Goal: Task Accomplishment & Management: Manage account settings

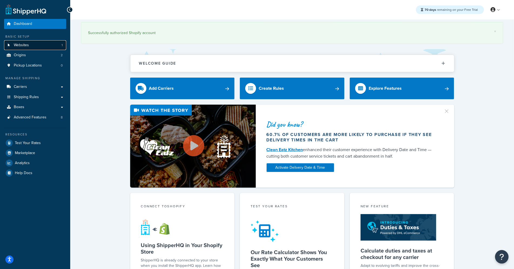
click at [46, 48] on link "Websites 1" at bounding box center [35, 45] width 62 height 10
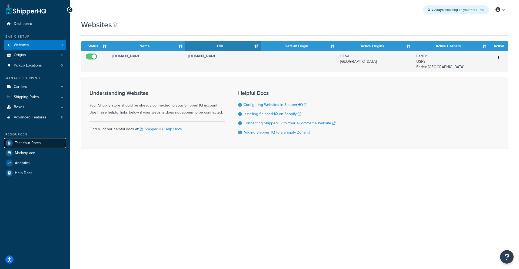
click at [37, 145] on span "Test Your Rates" at bounding box center [28, 143] width 26 height 5
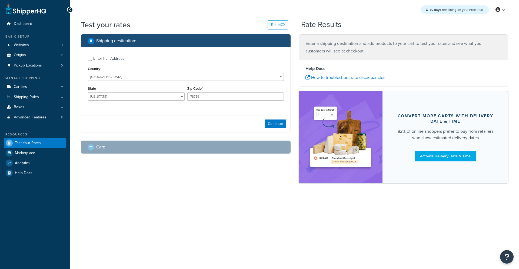
select select "[GEOGRAPHIC_DATA]"
click at [99, 61] on div "Enter Full Address" at bounding box center [108, 59] width 31 height 8
click at [92, 61] on input "Enter Full Address" at bounding box center [90, 59] width 4 height 4
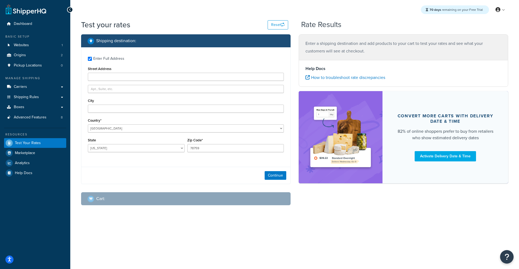
click at [96, 59] on div "Enter Full Address" at bounding box center [108, 59] width 31 height 8
click at [92, 59] on input "Enter Full Address" at bounding box center [90, 59] width 4 height 4
checkbox input "false"
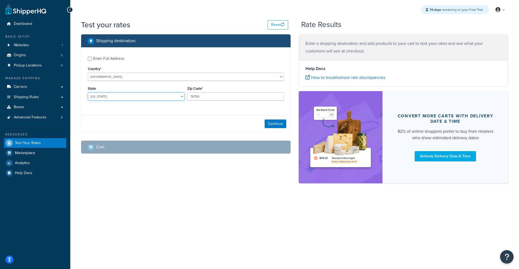
click at [111, 98] on select "Alabama Alaska American Samoa Arizona Arkansas Armed Forces Americas Armed Forc…" at bounding box center [136, 96] width 97 height 8
select select "PR"
click at [88, 92] on select "Alabama Alaska American Samoa Arizona Arkansas Armed Forces Americas Armed Forc…" at bounding box center [136, 96] width 97 height 8
click at [222, 98] on input "78759" at bounding box center [235, 96] width 97 height 8
drag, startPoint x: 222, startPoint y: 98, endPoint x: 153, endPoint y: 96, distance: 68.6
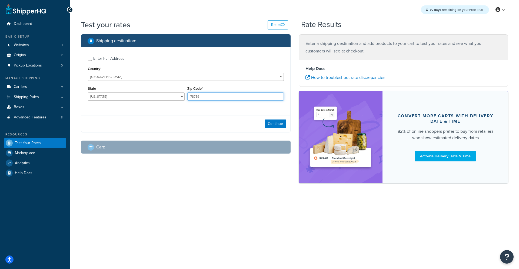
click at [154, 96] on div "State Alabama Alaska American Samoa Arizona Arkansas Armed Forces Americas Arme…" at bounding box center [185, 95] width 199 height 20
type input "00646"
click at [128, 68] on div "Country* United States United Kingdom Afghanistan Åland Islands Albania Algeria…" at bounding box center [186, 73] width 196 height 16
click at [284, 124] on button "Continue" at bounding box center [275, 123] width 22 height 9
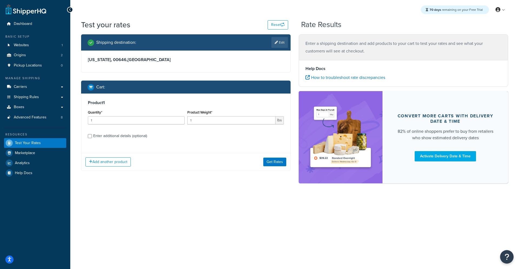
click at [87, 138] on div "Product 1 Quantity* 1 Product Weight* 1 lbs Enter additional details (optional)" at bounding box center [185, 120] width 209 height 55
click at [93, 136] on div "Enter additional details (optional)" at bounding box center [120, 136] width 54 height 8
click at [92, 136] on input "Enter additional details (optional)" at bounding box center [90, 136] width 4 height 4
checkbox input "true"
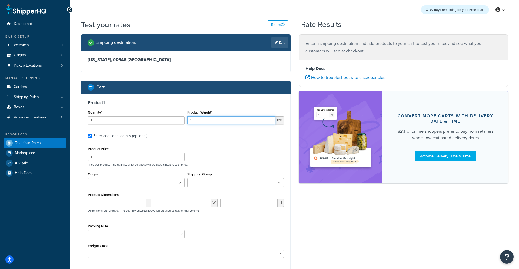
click at [206, 123] on input "1" at bounding box center [231, 120] width 88 height 8
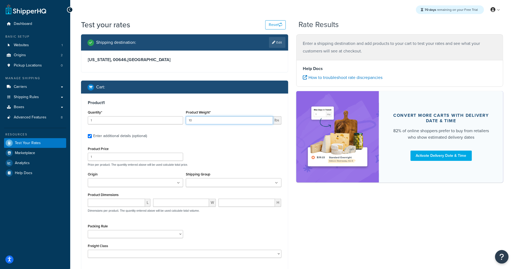
type input "10.0"
type input "10.055"
click at [114, 203] on input "number" at bounding box center [116, 203] width 57 height 8
type input "25"
type input "5"
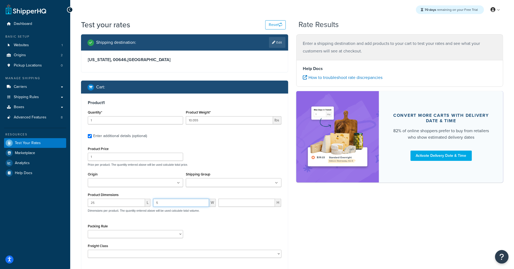
click at [168, 203] on input "5" at bounding box center [181, 203] width 56 height 8
type input "25"
click at [224, 201] on input "number" at bounding box center [247, 203] width 56 height 8
type input "25"
click at [135, 186] on ul at bounding box center [135, 182] width 95 height 9
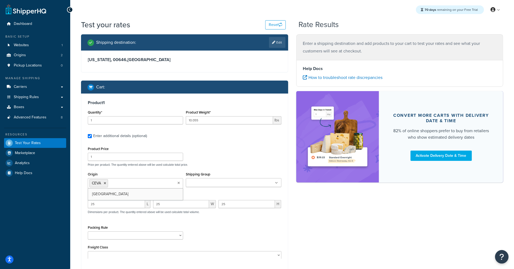
click at [206, 180] on input "Shipping Group" at bounding box center [211, 183] width 48 height 6
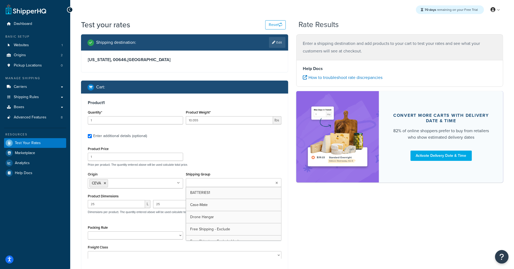
click at [209, 157] on div "Product Price 1 Price per product. The quantity entered above will be used calc…" at bounding box center [184, 155] width 196 height 21
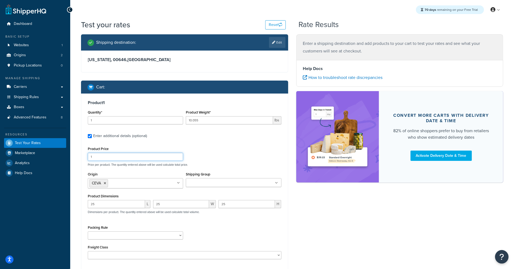
drag, startPoint x: 127, startPoint y: 157, endPoint x: 105, endPoint y: 156, distance: 22.5
click at [105, 156] on input "1" at bounding box center [135, 157] width 95 height 8
click at [212, 144] on div "Product 1 Quantity* 1 Product Weight* 10.055 lbs Enter additional details (opti…" at bounding box center [184, 181] width 207 height 176
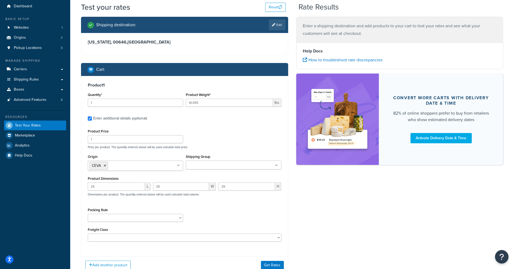
scroll to position [41, 0]
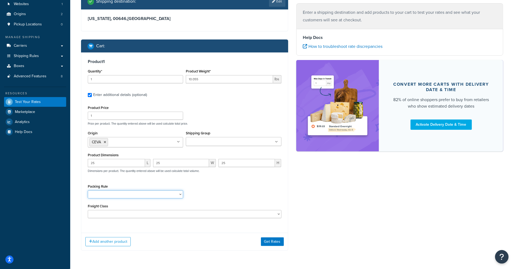
click at [108, 191] on select "Pack separately" at bounding box center [135, 194] width 95 height 8
click at [267, 241] on button "Get Rates" at bounding box center [272, 241] width 23 height 9
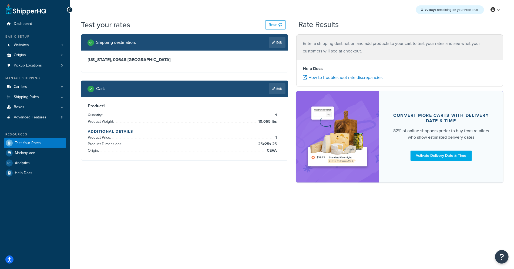
scroll to position [0, 0]
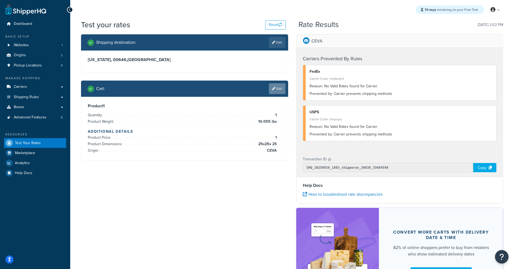
click at [279, 84] on link "Edit" at bounding box center [277, 88] width 16 height 11
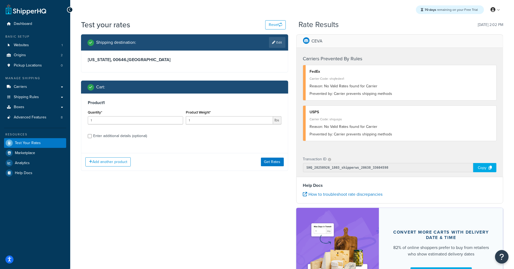
click at [99, 140] on div "Product 1 Quantity* 1 Product Weight* 1 lbs Enter additional details (optional)" at bounding box center [184, 120] width 207 height 55
click at [99, 138] on div "Enter additional details (optional)" at bounding box center [120, 136] width 54 height 8
click at [92, 138] on input "Enter additional details (optional)" at bounding box center [90, 136] width 4 height 4
checkbox input "true"
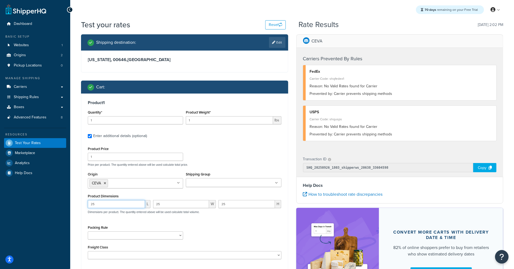
click at [110, 200] on input "25" at bounding box center [116, 204] width 57 height 8
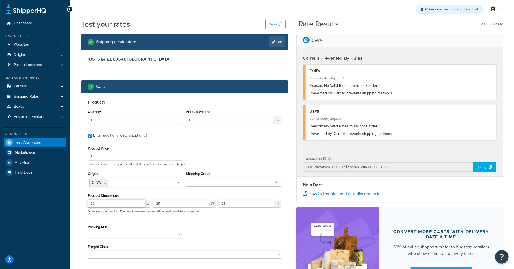
scroll to position [1, 0]
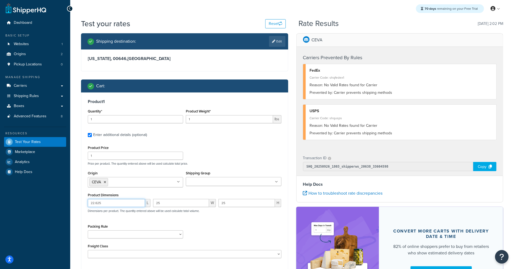
type input "22.625"
click at [178, 205] on input "25" at bounding box center [181, 203] width 56 height 8
drag, startPoint x: 172, startPoint y: 203, endPoint x: 117, endPoint y: 191, distance: 56.2
click at [117, 191] on div "Product Dimensions 22.625 L 25 W 25 H Dimensions per product. The quantity ente…" at bounding box center [185, 204] width 194 height 27
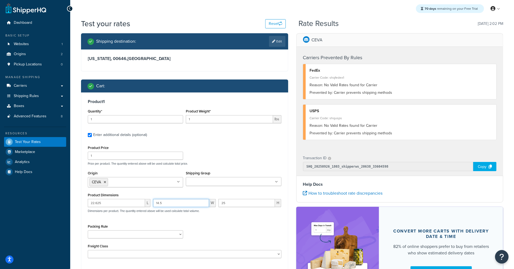
type input "14.5"
drag, startPoint x: 239, startPoint y: 203, endPoint x: 204, endPoint y: 197, distance: 35.6
click at [204, 197] on div "Product Dimensions 22.625 L 14.5 W 25 H Dimensions per product. The quantity en…" at bounding box center [185, 204] width 194 height 27
type input "9.25"
click at [241, 233] on div "Packing Rule Pack separately" at bounding box center [184, 233] width 196 height 20
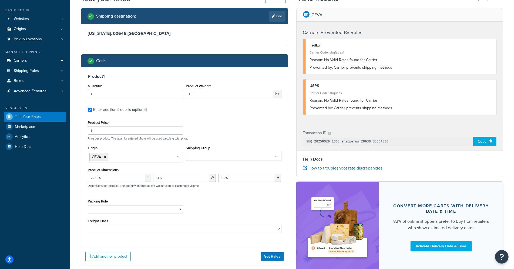
scroll to position [48, 0]
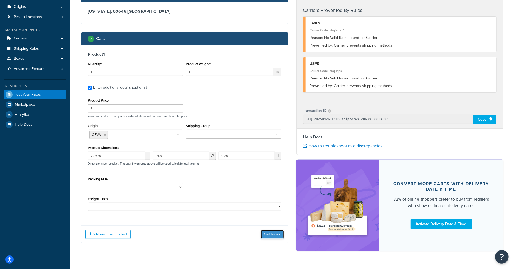
click at [268, 234] on button "Get Rates" at bounding box center [272, 234] width 23 height 9
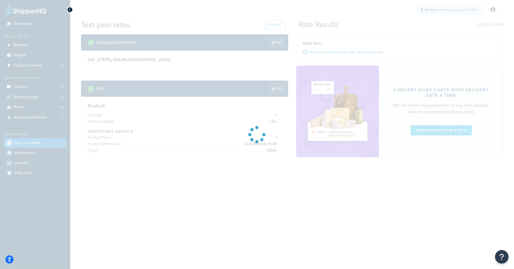
scroll to position [0, 0]
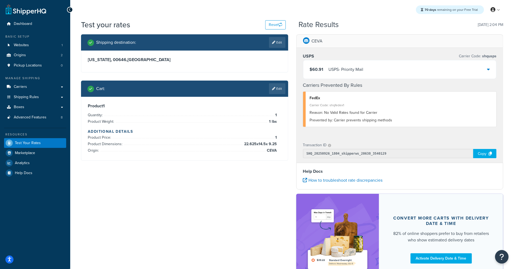
click at [488, 67] on icon at bounding box center [488, 69] width 3 height 4
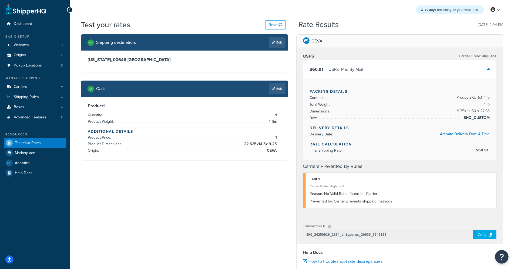
click at [274, 87] on icon at bounding box center [273, 88] width 3 height 3
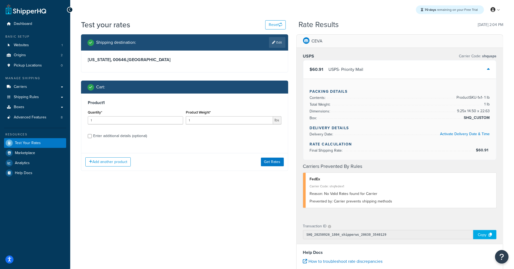
click at [102, 139] on div "Enter additional details (optional)" at bounding box center [120, 136] width 54 height 8
click at [92, 138] on input "Enter additional details (optional)" at bounding box center [90, 136] width 4 height 4
checkbox input "true"
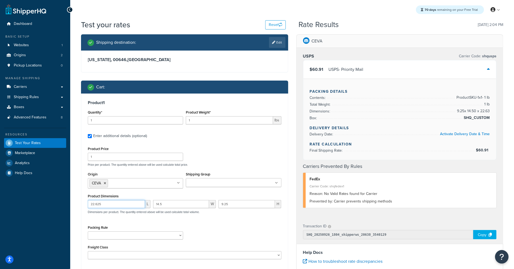
click at [121, 201] on input "22.625" at bounding box center [116, 204] width 57 height 8
type input "25"
click at [160, 203] on input "14.5" at bounding box center [181, 204] width 56 height 8
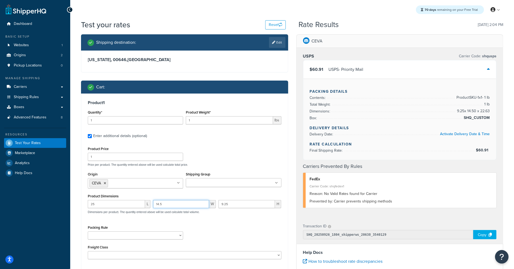
click at [160, 204] on input "14.5" at bounding box center [181, 204] width 56 height 8
type input "25"
click at [231, 202] on input "9.25" at bounding box center [247, 204] width 56 height 8
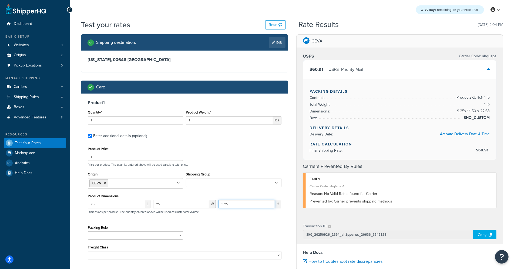
click at [231, 202] on input "9.25" at bounding box center [247, 204] width 56 height 8
type input "25"
click at [203, 118] on input "1" at bounding box center [229, 120] width 87 height 8
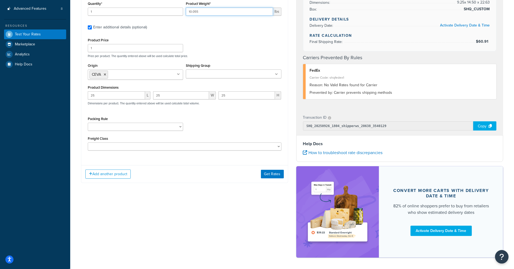
scroll to position [121, 0]
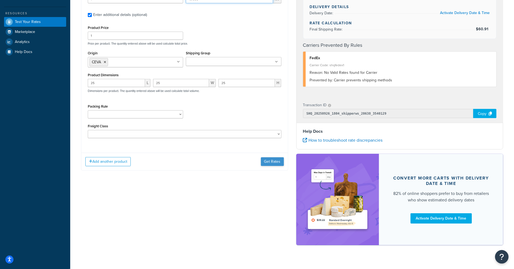
type input "10.055"
click at [274, 160] on button "Get Rates" at bounding box center [272, 161] width 23 height 9
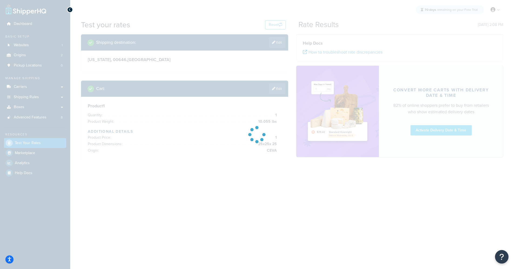
scroll to position [0, 0]
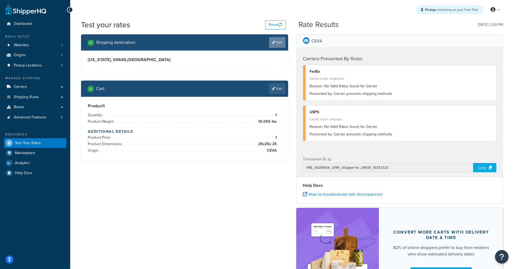
click at [281, 45] on link "Edit" at bounding box center [277, 42] width 16 height 11
select select "PR"
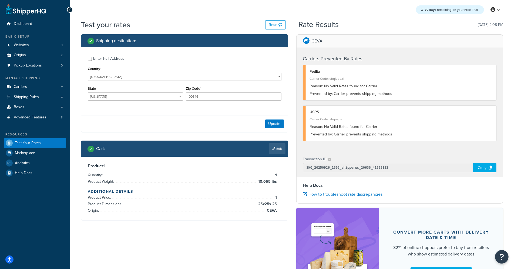
click at [104, 57] on div "Enter Full Address" at bounding box center [108, 59] width 31 height 8
click at [92, 57] on input "Enter Full Address" at bounding box center [90, 59] width 4 height 4
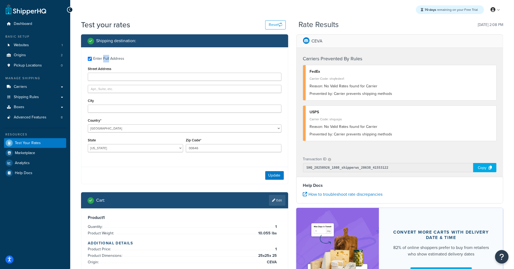
click at [104, 57] on div "Enter Full Address" at bounding box center [108, 59] width 31 height 8
click at [92, 57] on input "Enter Full Address" at bounding box center [90, 59] width 4 height 4
checkbox input "false"
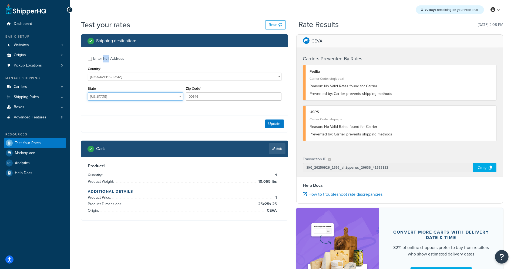
click at [116, 95] on select "Alabama Alaska American Samoa Arizona Arkansas Armed Forces Americas Armed Forc…" at bounding box center [135, 96] width 95 height 8
select select "VI"
click at [88, 92] on select "Alabama Alaska American Samoa Arizona Arkansas Armed Forces Americas Armed Forc…" at bounding box center [135, 96] width 95 height 8
drag, startPoint x: 203, startPoint y: 97, endPoint x: 190, endPoint y: 95, distance: 13.1
click at [190, 95] on input "00646" at bounding box center [233, 96] width 95 height 8
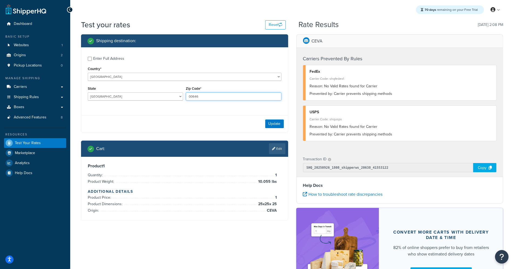
type input "0"
type input "00820"
click at [277, 123] on button "Update" at bounding box center [274, 123] width 19 height 9
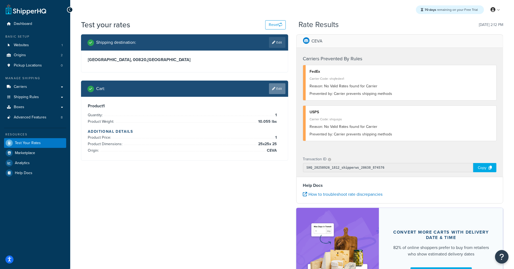
click at [282, 92] on link "Edit" at bounding box center [277, 88] width 16 height 11
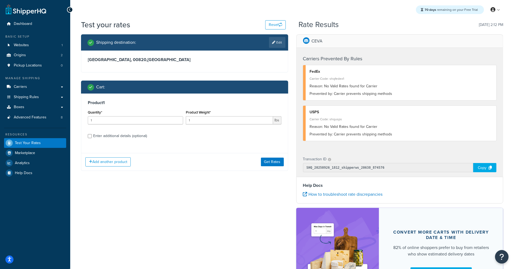
click at [98, 134] on div "Enter additional details (optional)" at bounding box center [120, 136] width 54 height 8
click at [92, 134] on input "Enter additional details (optional)" at bounding box center [90, 136] width 4 height 4
checkbox input "true"
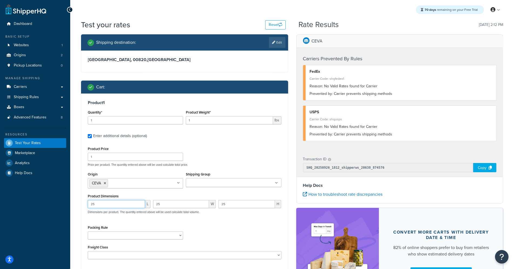
drag, startPoint x: 120, startPoint y: 204, endPoint x: 104, endPoint y: 203, distance: 15.7
click at [104, 203] on input "25" at bounding box center [116, 204] width 57 height 8
click at [111, 204] on input "25" at bounding box center [116, 204] width 57 height 8
type input "22.625"
click at [175, 203] on input "25" at bounding box center [181, 204] width 56 height 8
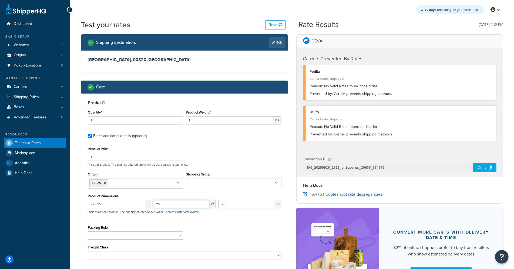
drag, startPoint x: 175, startPoint y: 203, endPoint x: 119, endPoint y: 192, distance: 57.2
click at [119, 192] on div "Product Dimensions 22.625 L 25 W 25 H Dimensions per product. The quantity ente…" at bounding box center [185, 205] width 194 height 27
type input "14.5"
click at [235, 206] on input "25" at bounding box center [247, 204] width 56 height 8
drag, startPoint x: 236, startPoint y: 205, endPoint x: 154, endPoint y: 200, distance: 81.7
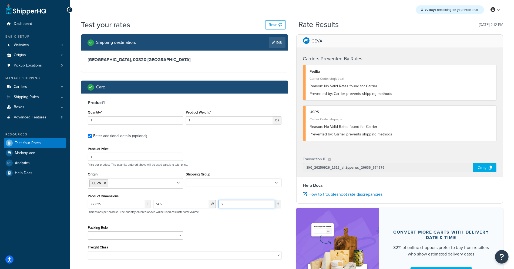
click at [160, 200] on div "22.625 L 14.5 W 25 H Dimensions per product. The quantity entered above will be…" at bounding box center [184, 210] width 196 height 20
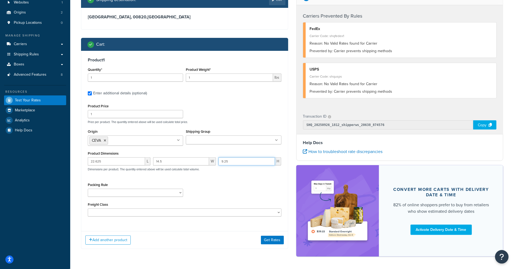
scroll to position [62, 0]
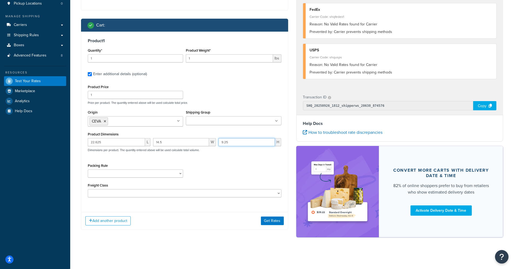
type input "9.25"
click at [212, 60] on input "1" at bounding box center [229, 58] width 87 height 8
type input "10.055"
click at [271, 221] on button "Get Rates" at bounding box center [272, 220] width 23 height 9
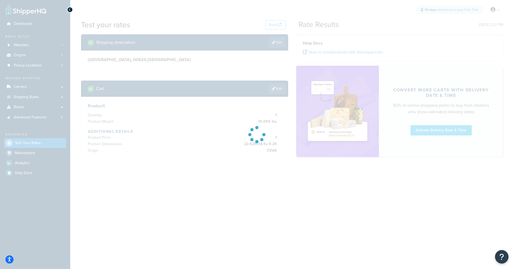
scroll to position [0, 0]
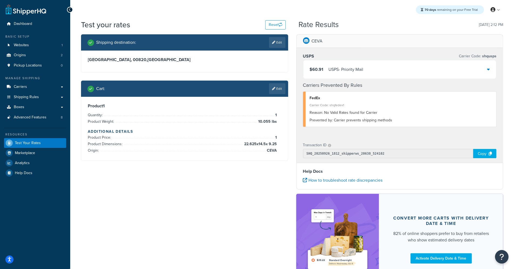
click at [170, 217] on div "Shipping destination : Edit Virgin Islands, 00820 , United States Cart : Edit P…" at bounding box center [292, 162] width 430 height 256
click at [34, 45] on link "Websites 1" at bounding box center [35, 45] width 62 height 10
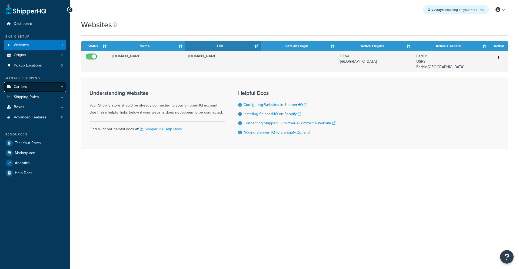
click at [37, 90] on link "Carriers" at bounding box center [35, 87] width 62 height 10
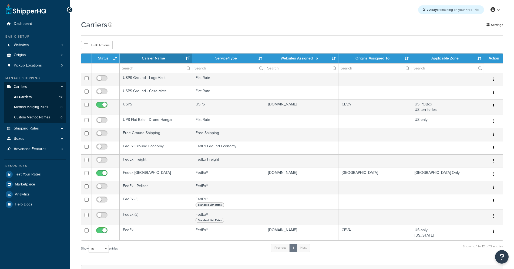
select select "15"
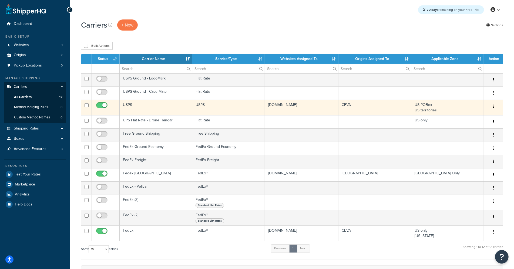
click at [139, 107] on td "USPS" at bounding box center [156, 107] width 73 height 15
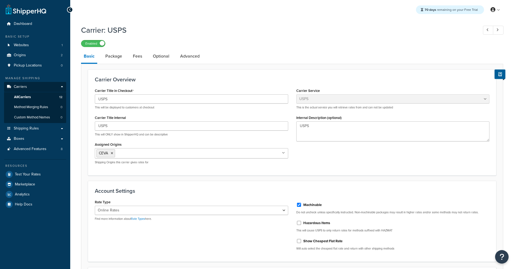
select select "usps"
select select "ONLINE"
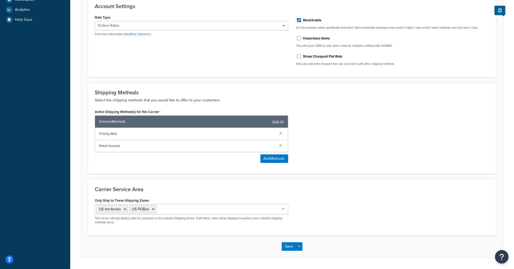
scroll to position [198, 0]
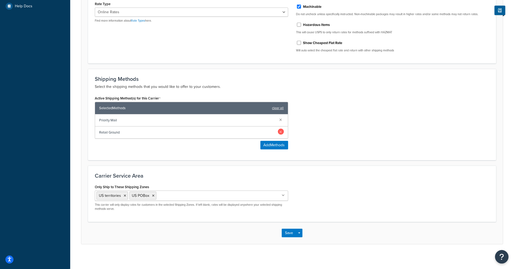
click at [280, 129] on link at bounding box center [281, 132] width 6 height 6
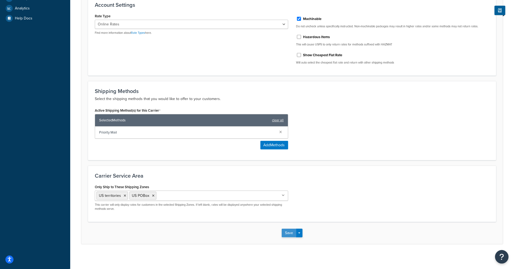
click at [288, 232] on button "Save" at bounding box center [289, 232] width 15 height 9
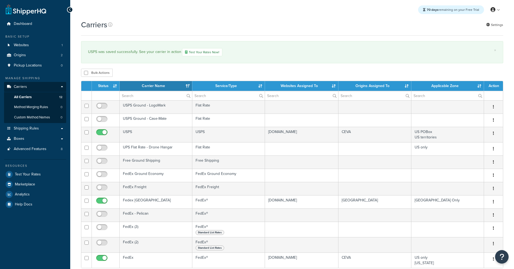
select select "15"
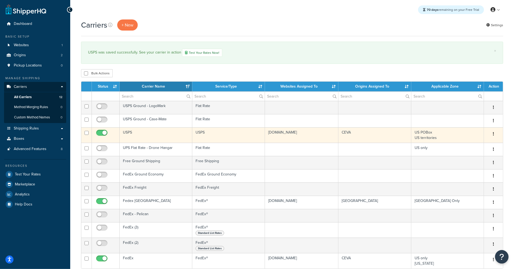
click at [146, 133] on td "USPS" at bounding box center [156, 134] width 73 height 15
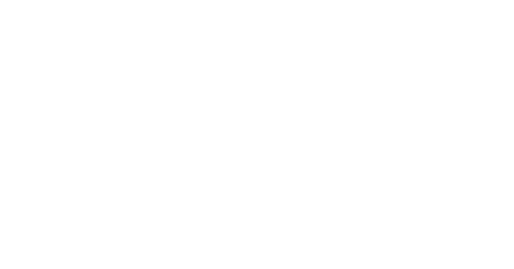
select select "usps"
select select "ONLINE"
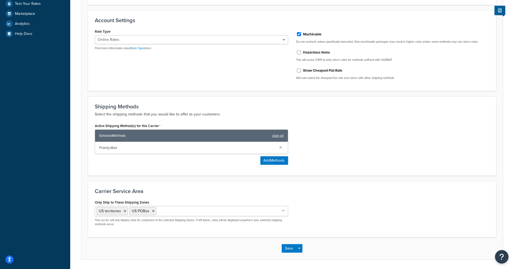
scroll to position [186, 0]
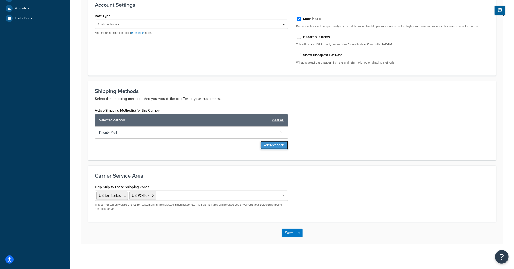
click at [267, 145] on button "Add Methods" at bounding box center [274, 145] width 28 height 9
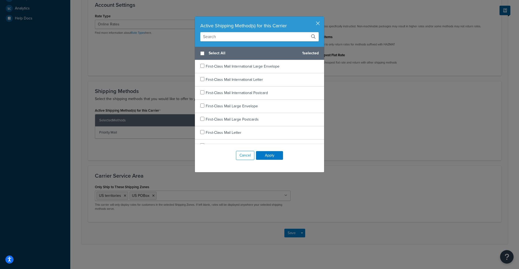
click at [232, 38] on input "text" at bounding box center [259, 36] width 118 height 9
type input "T"
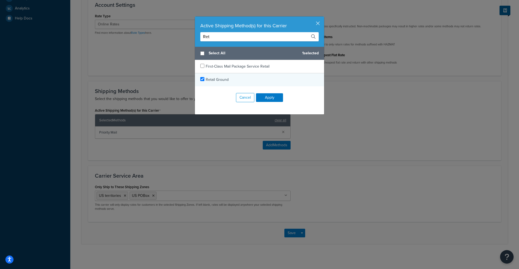
type input "Ret"
checkbox input "true"
click at [215, 78] on span "Retail Ground" at bounding box center [217, 80] width 23 height 6
click at [273, 94] on button "Apply" at bounding box center [269, 97] width 27 height 9
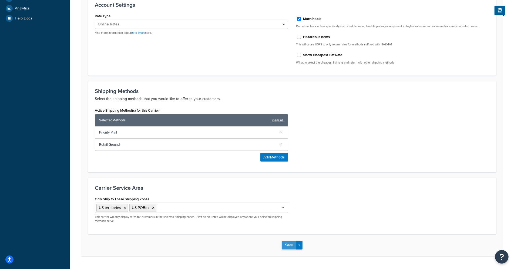
click at [289, 241] on button "Save" at bounding box center [289, 245] width 15 height 9
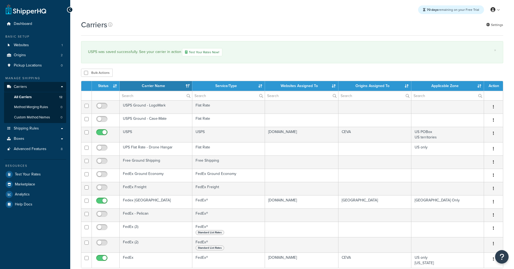
select select "15"
